Goal: Task Accomplishment & Management: Use online tool/utility

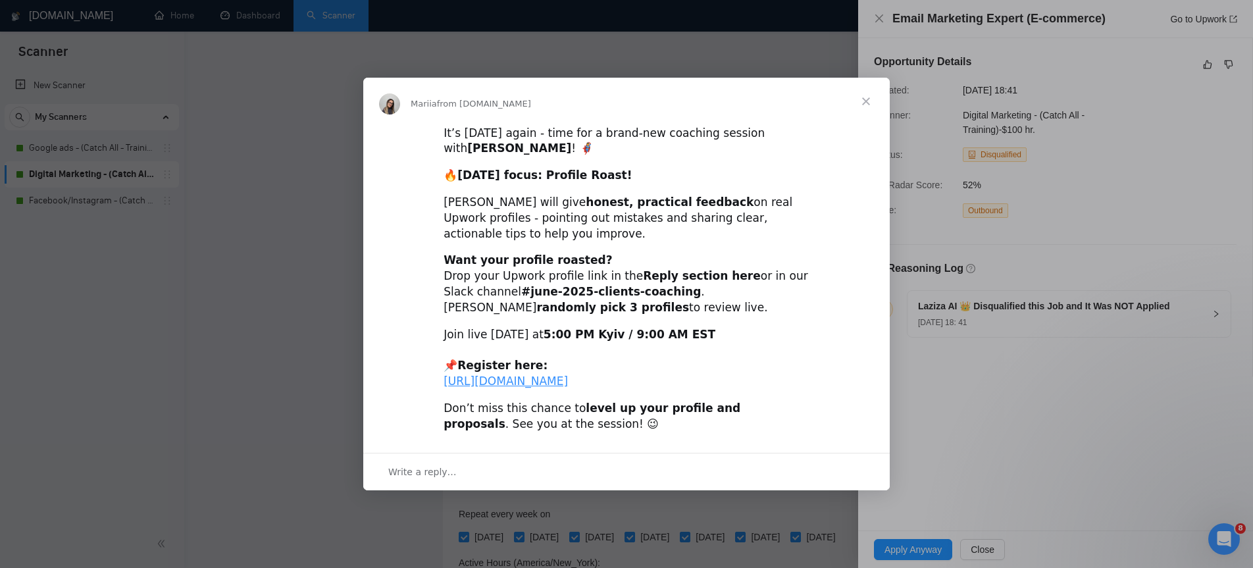
click at [870, 86] on span "Close" at bounding box center [866, 101] width 47 height 47
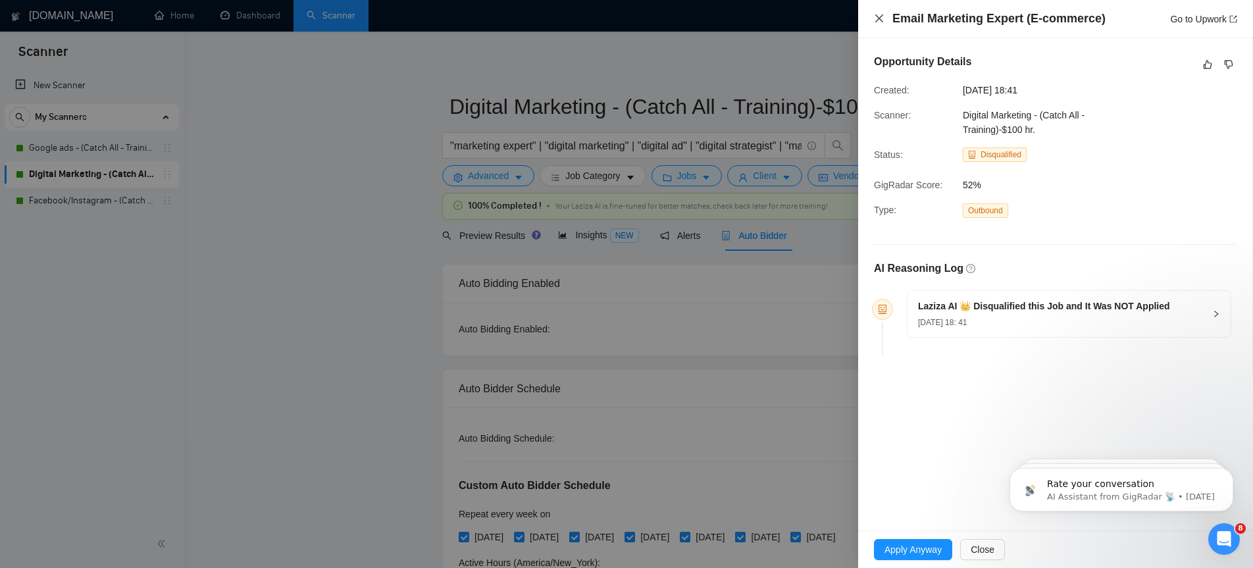
click at [880, 20] on icon "close" at bounding box center [879, 18] width 8 height 8
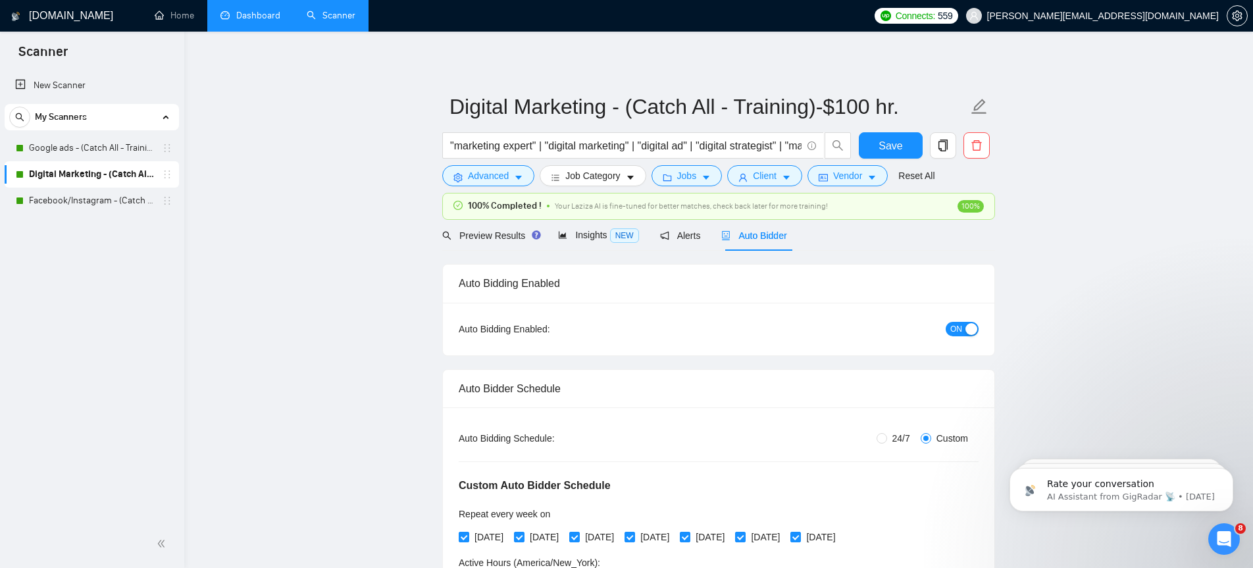
click at [269, 10] on link "Dashboard" at bounding box center [251, 15] width 60 height 11
